Goal: Transaction & Acquisition: Book appointment/travel/reservation

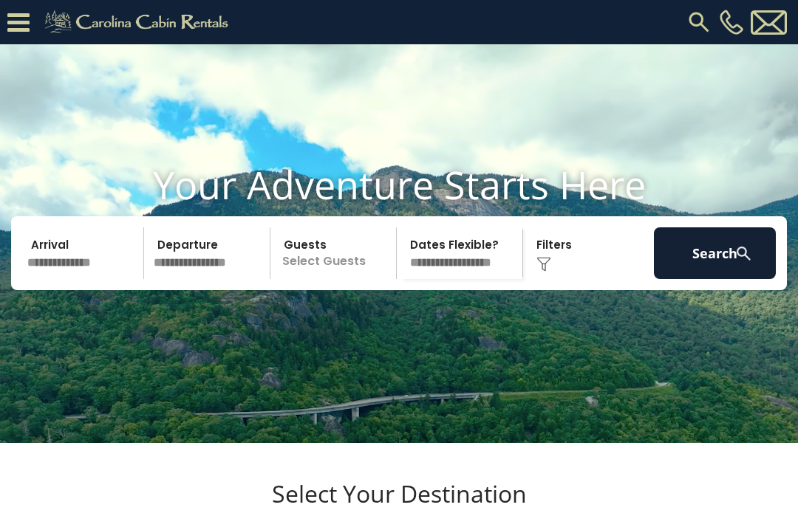
click at [341, 273] on p "Select Guests" at bounding box center [335, 253] width 121 height 52
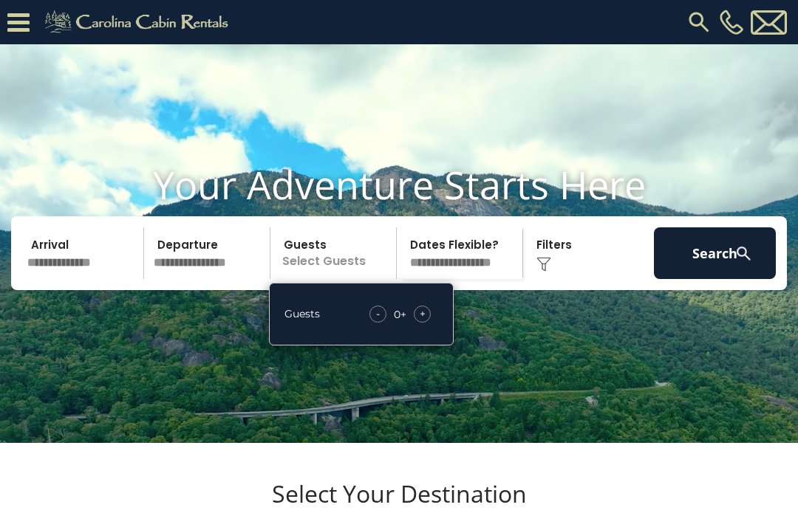
click at [439, 344] on div "Guests - 0 + +" at bounding box center [361, 314] width 185 height 63
click at [440, 336] on div "Guests - 0 + +" at bounding box center [361, 314] width 185 height 63
click at [427, 323] on div "+" at bounding box center [422, 314] width 17 height 17
click at [437, 323] on div "- 1 + +" at bounding box center [401, 314] width 73 height 17
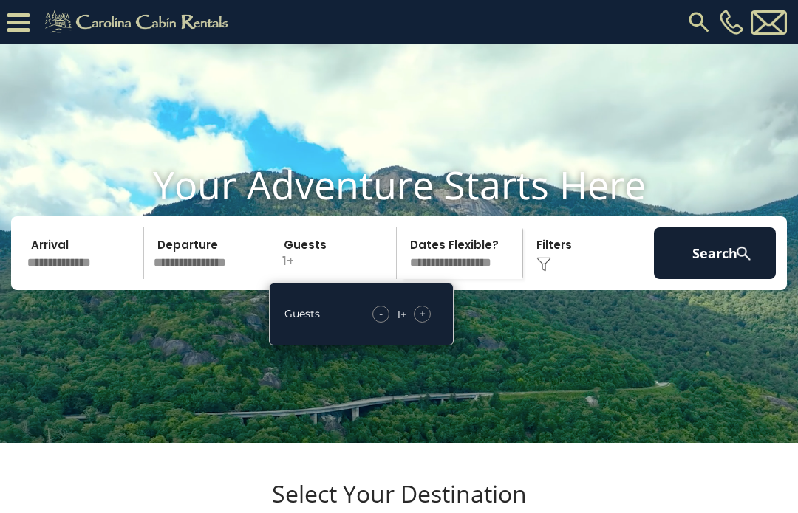
click at [429, 323] on div "+" at bounding box center [422, 314] width 17 height 17
click at [439, 346] on div "Guests - 2 + +" at bounding box center [361, 314] width 185 height 63
click at [436, 346] on div "Guests - 2 + +" at bounding box center [361, 314] width 185 height 63
click at [438, 346] on div "Guests - 2 + +" at bounding box center [361, 314] width 185 height 63
click at [428, 323] on div "+" at bounding box center [422, 314] width 17 height 17
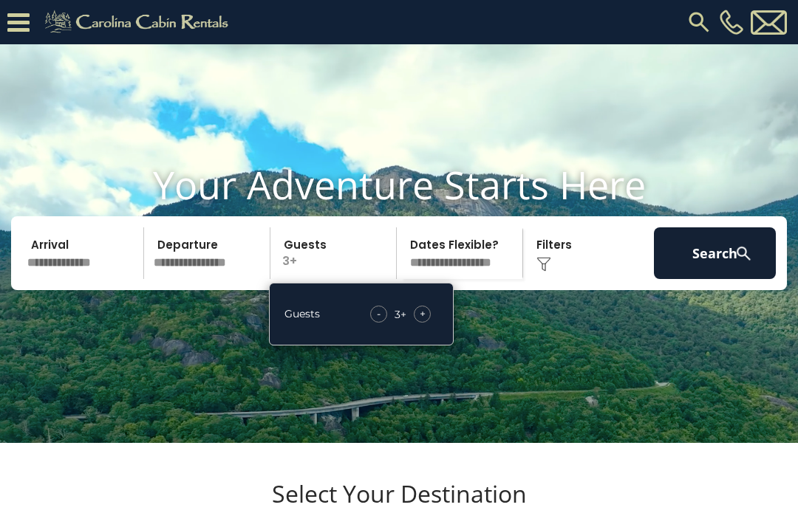
click at [430, 323] on div "+" at bounding box center [422, 314] width 17 height 17
click at [429, 323] on div "+" at bounding box center [422, 314] width 17 height 17
click at [428, 323] on div "+" at bounding box center [422, 314] width 17 height 17
click at [425, 321] on span "+" at bounding box center [423, 314] width 6 height 15
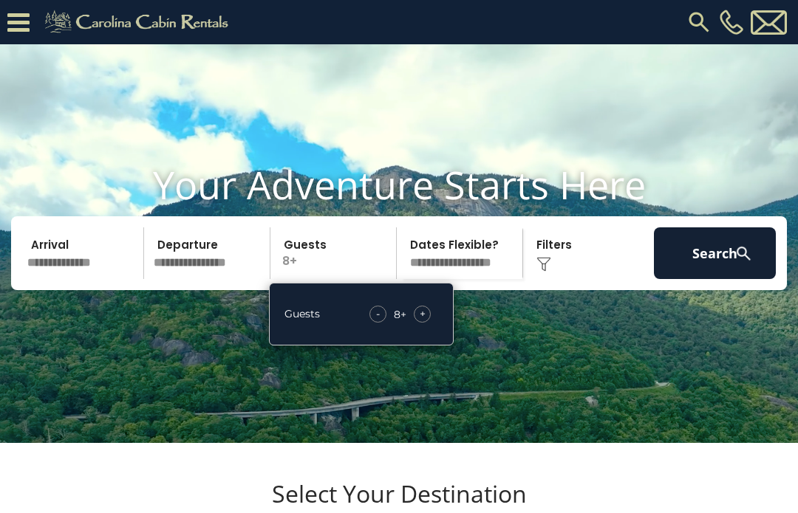
click at [428, 323] on div "+" at bounding box center [422, 314] width 17 height 17
click at [729, 278] on button "Search" at bounding box center [715, 253] width 122 height 52
